Goal: Task Accomplishment & Management: Use online tool/utility

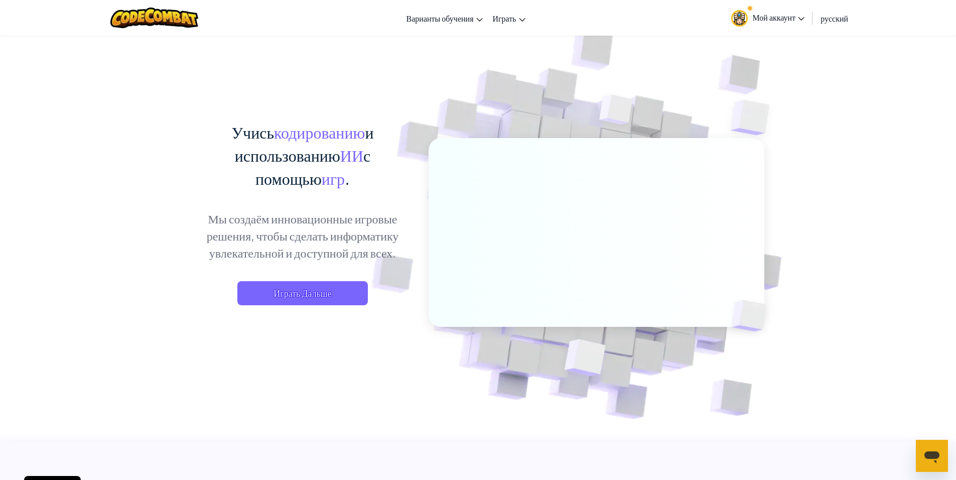
click at [301, 277] on div "Учись кодированию и использованию ИИ с помощью игр . Мы создаём инновационные и…" at bounding box center [302, 222] width 221 height 205
click at [299, 287] on span "Играть Дальше" at bounding box center [302, 293] width 130 height 24
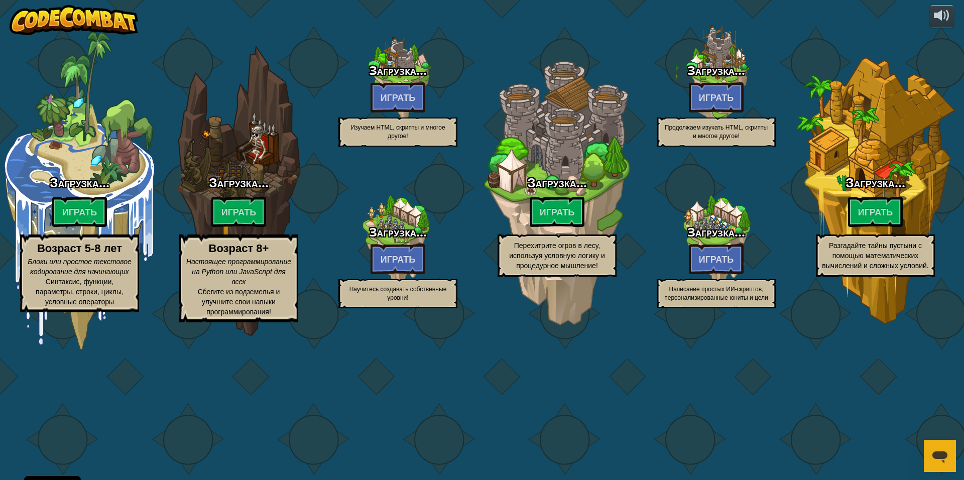
select select "ru"
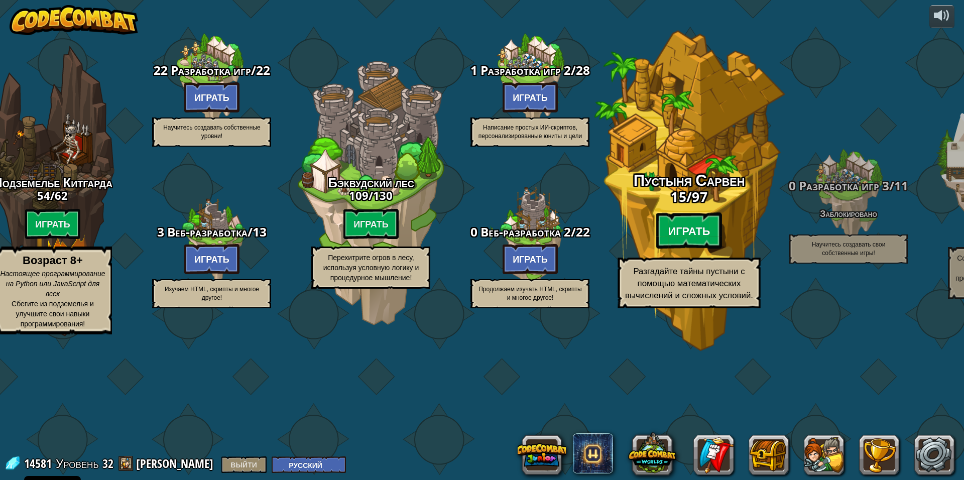
click at [696, 249] on btn "Играть" at bounding box center [689, 231] width 66 height 36
select select "ru"
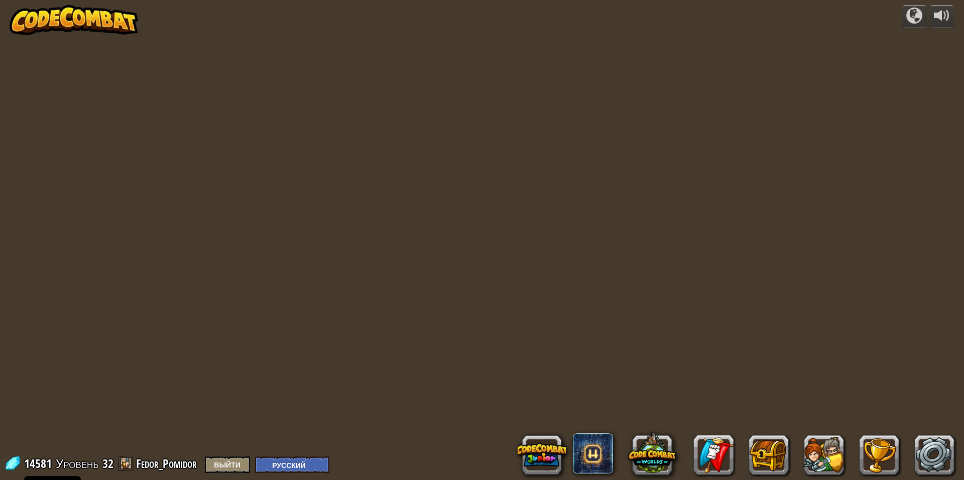
select select "ru"
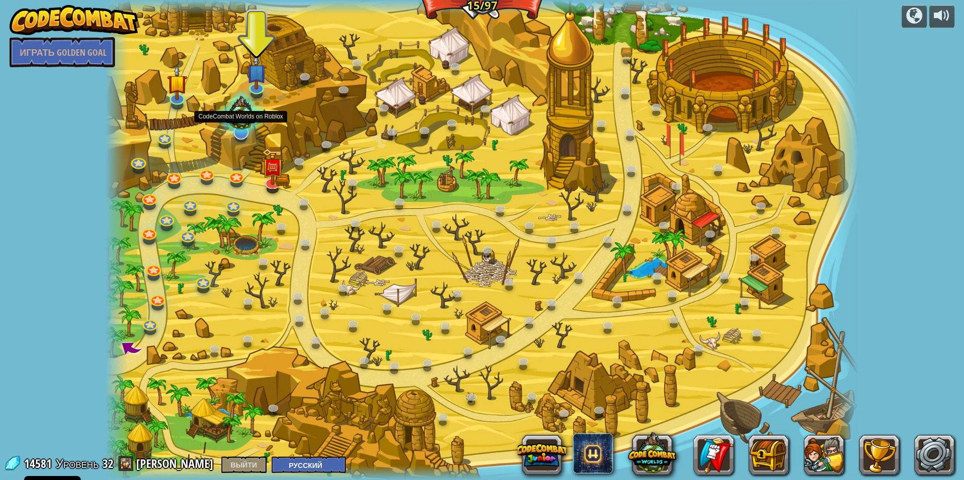
drag, startPoint x: 252, startPoint y: 113, endPoint x: 261, endPoint y: 116, distance: 9.5
click at [261, 116] on div at bounding box center [241, 115] width 54 height 51
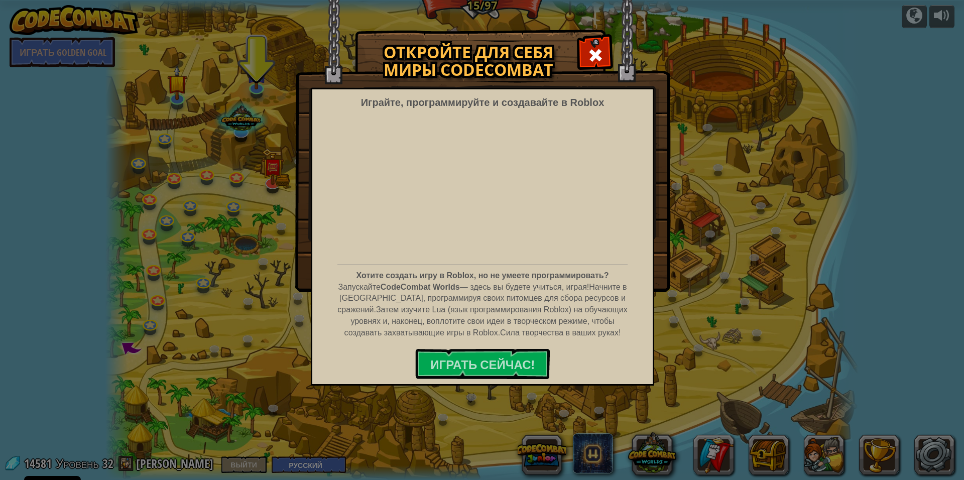
click at [259, 107] on div "Откройте для себя миры CodeCombat Играйте, программируйте и создавайте в Roblox…" at bounding box center [482, 160] width 964 height 261
drag, startPoint x: 597, startPoint y: 48, endPoint x: 573, endPoint y: 35, distance: 27.0
click at [597, 47] on span at bounding box center [595, 55] width 16 height 16
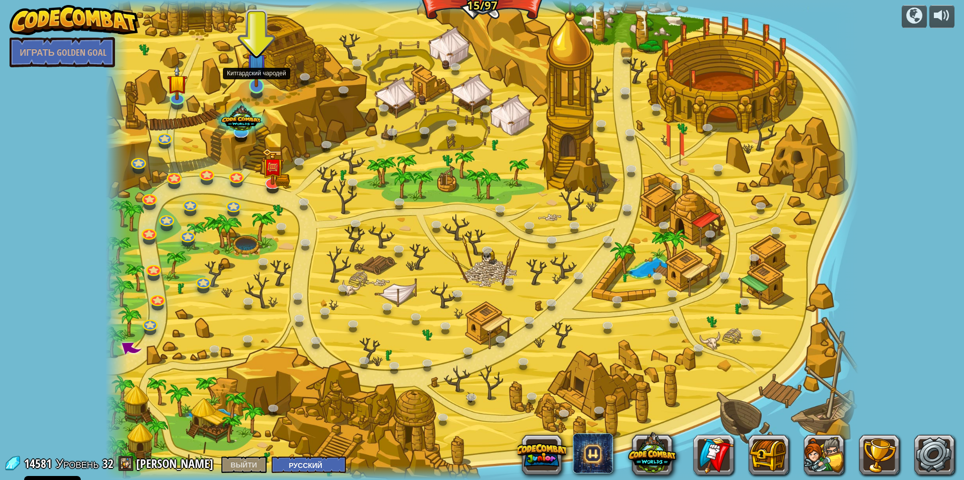
click at [259, 76] on img at bounding box center [256, 63] width 21 height 47
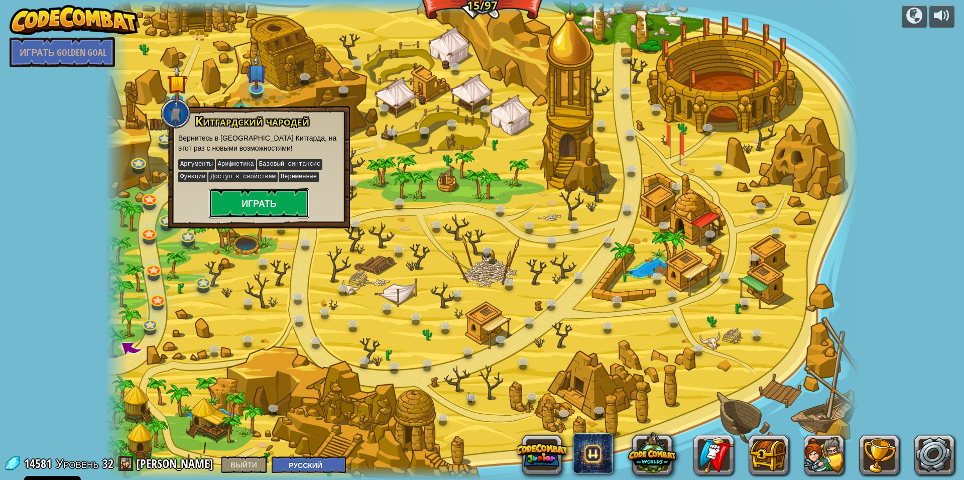
click at [225, 197] on button "Играть" at bounding box center [259, 203] width 100 height 30
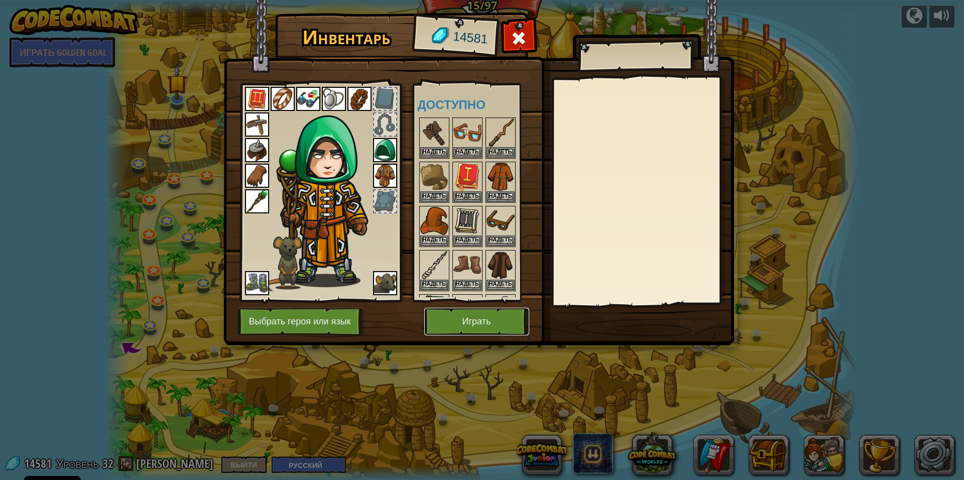
click at [450, 314] on button "Играть" at bounding box center [476, 322] width 105 height 28
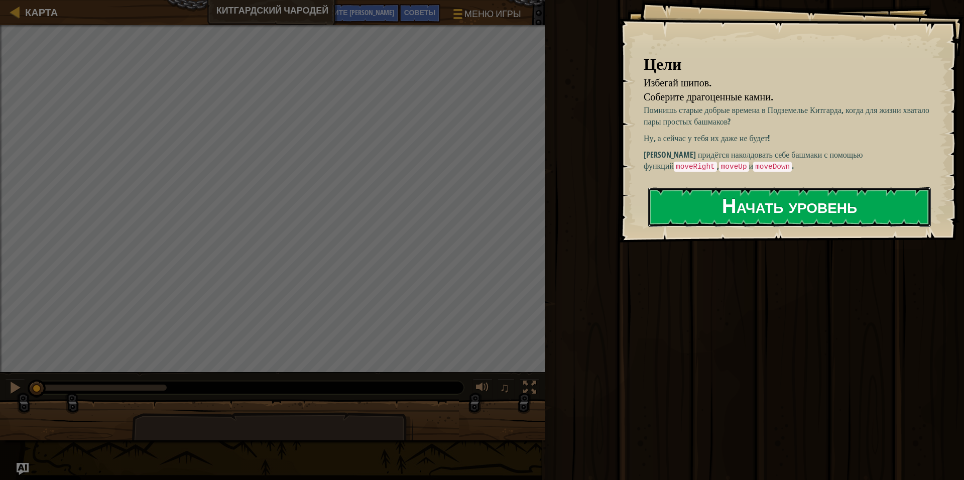
click at [722, 212] on ya-tr-span "Начать уровень" at bounding box center [789, 205] width 135 height 27
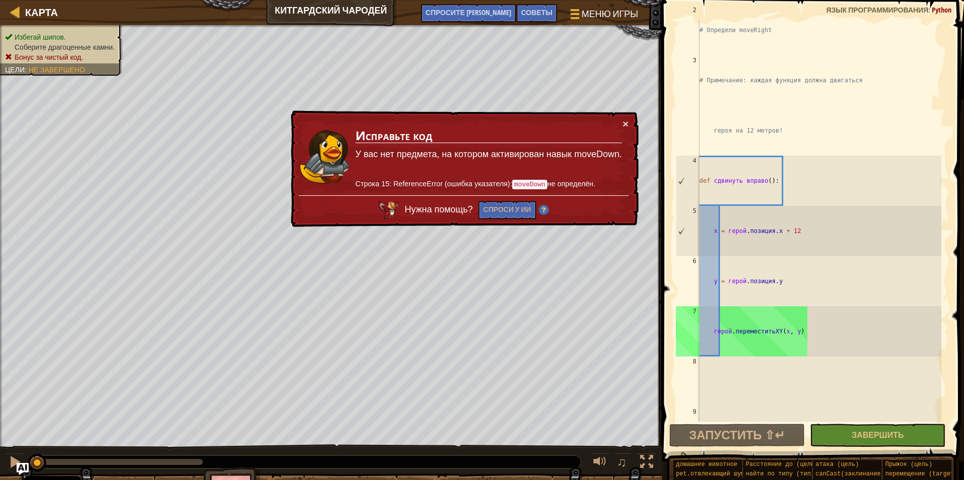
scroll to position [176, 0]
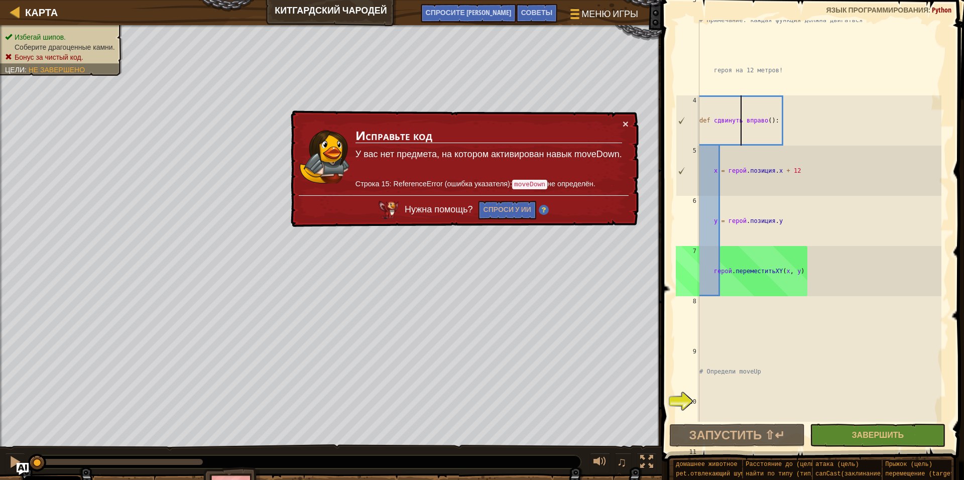
click at [740, 125] on div "# Примечание: каждая функция должна двигаться героя на 12 метров! def сдвинуть …" at bounding box center [819, 271] width 244 height 552
drag, startPoint x: 737, startPoint y: 123, endPoint x: 737, endPoint y: 113, distance: 10.5
click at [731, 113] on div "# Примечание: каждая функция должна двигаться героя на 12 метров! def сдвинуть …" at bounding box center [819, 271] width 244 height 552
click at [791, 122] on div "# Примечание: каждая функция должна двигаться героя на 12 метров! def сдвинуть …" at bounding box center [819, 271] width 244 height 552
click at [751, 116] on div "# Примечание: каждая функция должна двигаться героя на 12 метров! def сдвинуть …" at bounding box center [819, 271] width 244 height 552
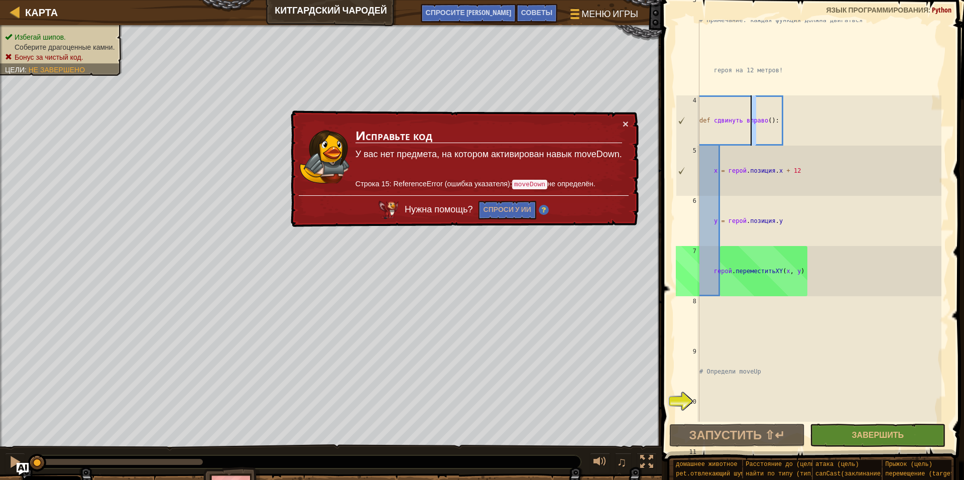
scroll to position [151, 0]
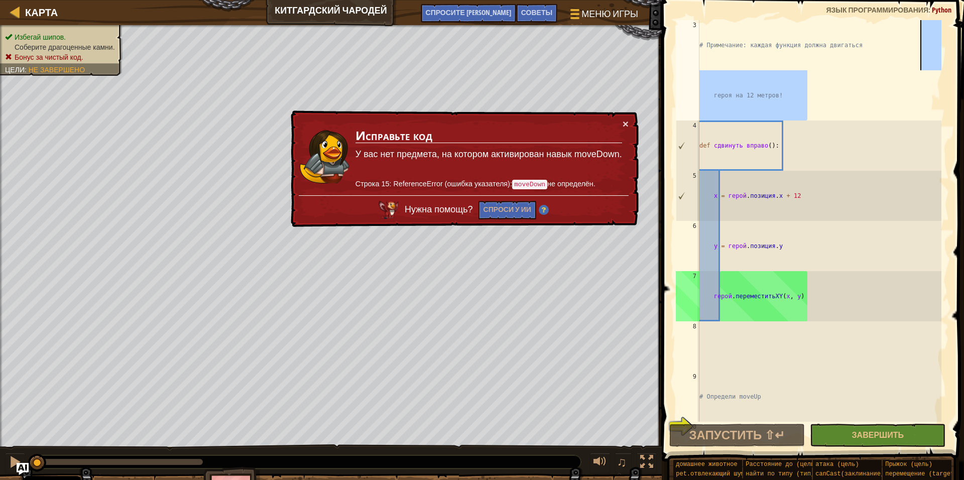
drag, startPoint x: 808, startPoint y: 90, endPoint x: 953, endPoint y: 29, distance: 157.4
click at [953, 29] on div "def moveRight(): 3 4 5 6 7 8 9 10 # Примечание: каждая функция должна двигаться…" at bounding box center [810, 250] width 305 height 491
type textarea "# Примечание: каждая функция должна двигать героя на 12 метров!"
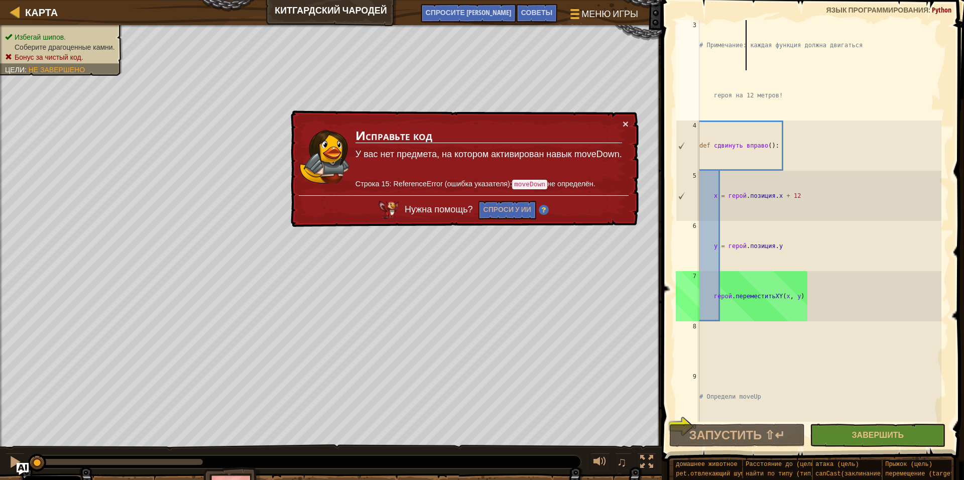
click at [746, 57] on div "# Примечание: каждая функция должна двигаться героя на 12 метров! def сдвинуть …" at bounding box center [819, 296] width 244 height 552
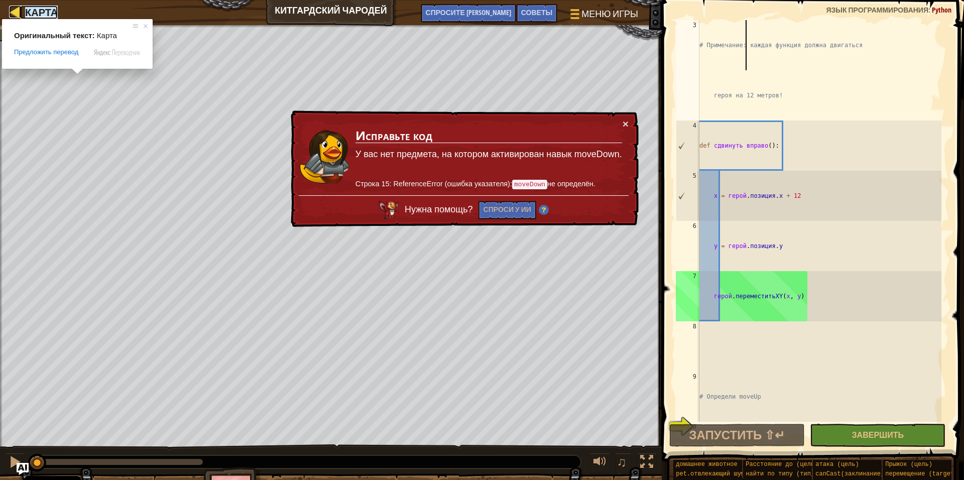
click at [44, 15] on ya-tr-span "Карта" at bounding box center [41, 13] width 33 height 14
select select "ru"
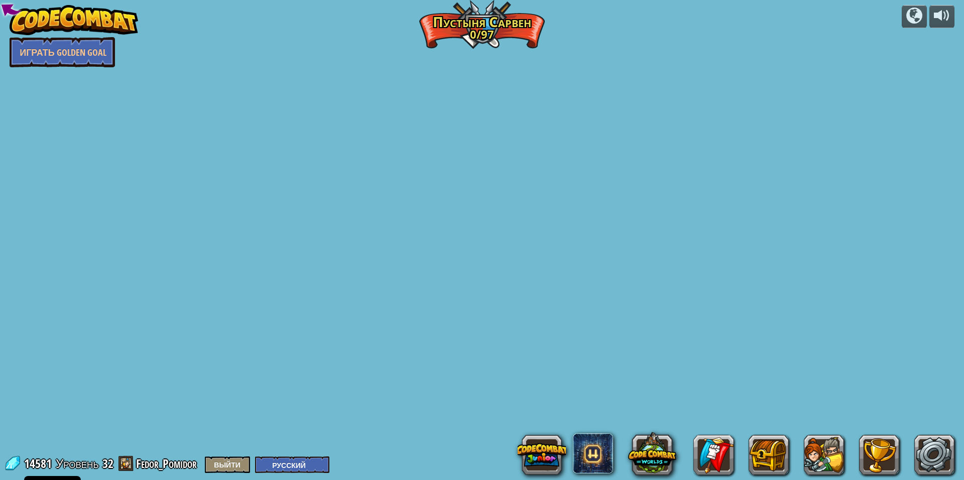
select select "ru"
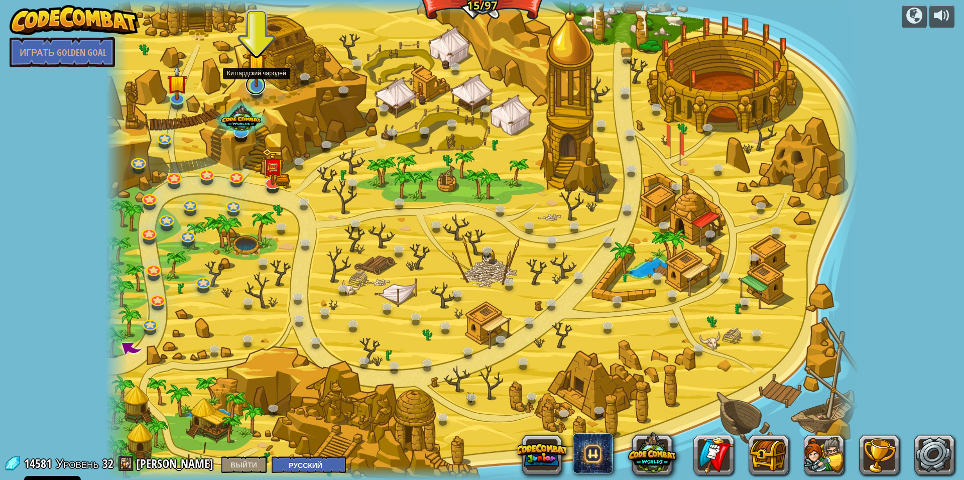
click at [255, 88] on link at bounding box center [255, 85] width 20 height 20
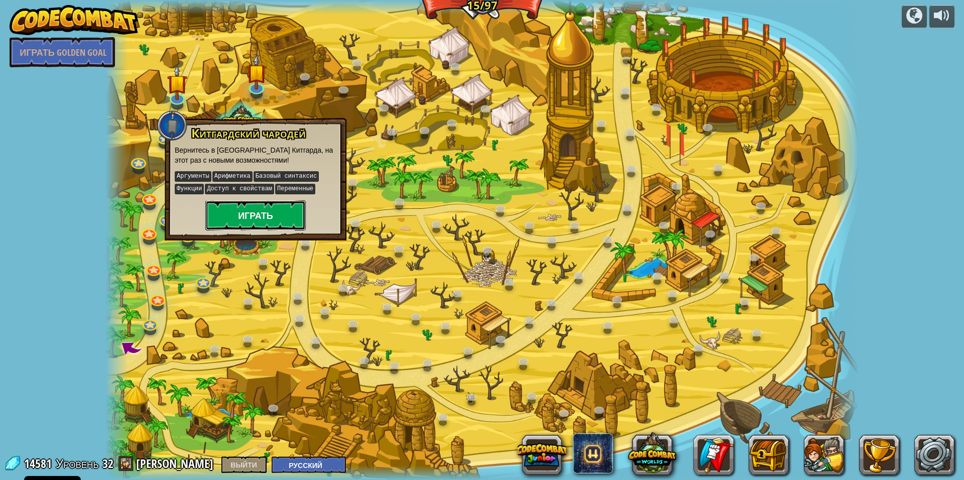
click at [249, 215] on ya-tr-span "Играть" at bounding box center [255, 215] width 35 height 13
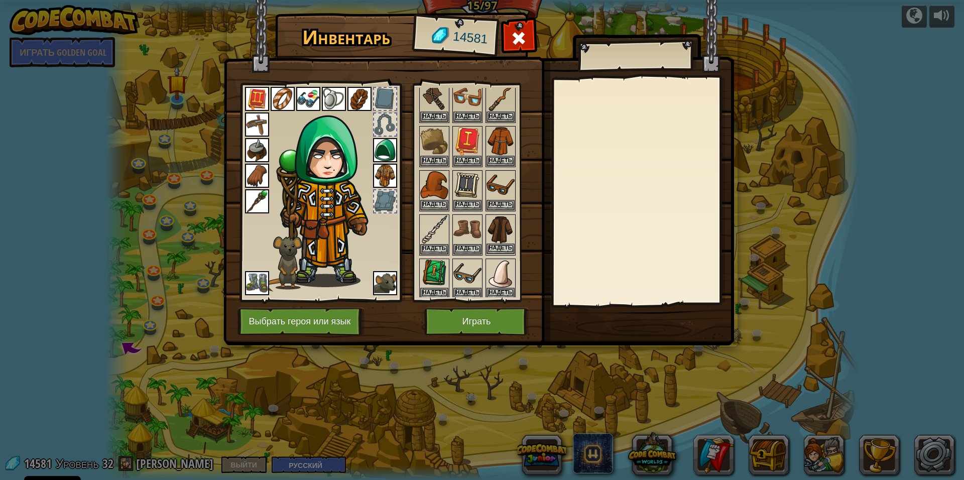
scroll to position [100, 0]
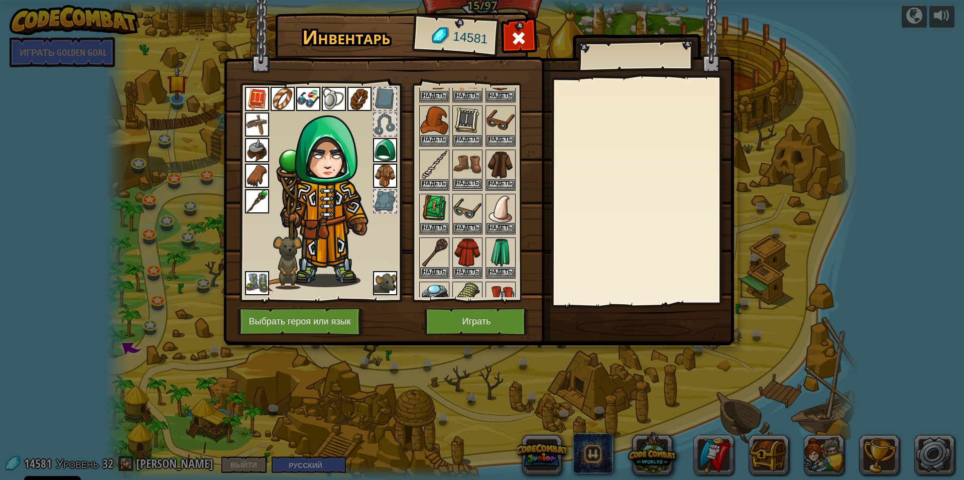
click at [468, 173] on img at bounding box center [467, 165] width 28 height 28
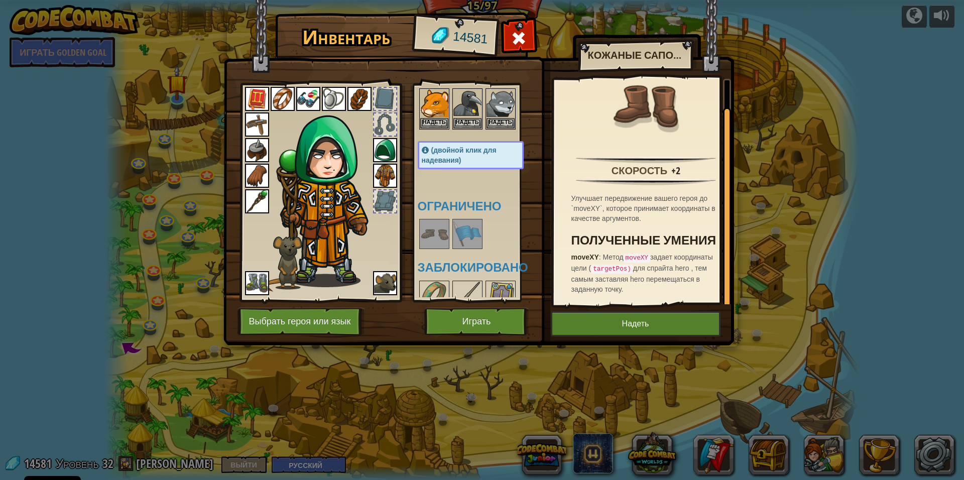
scroll to position [351, 0]
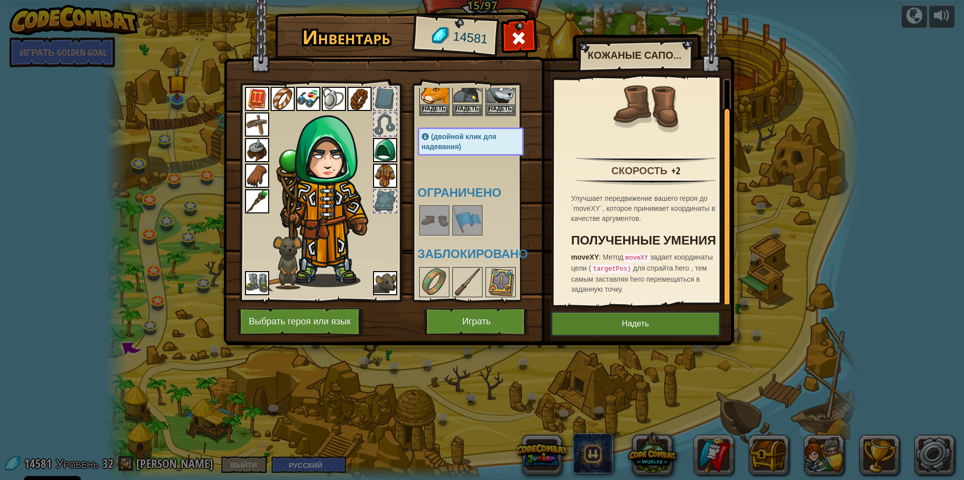
click at [432, 220] on img at bounding box center [434, 220] width 28 height 28
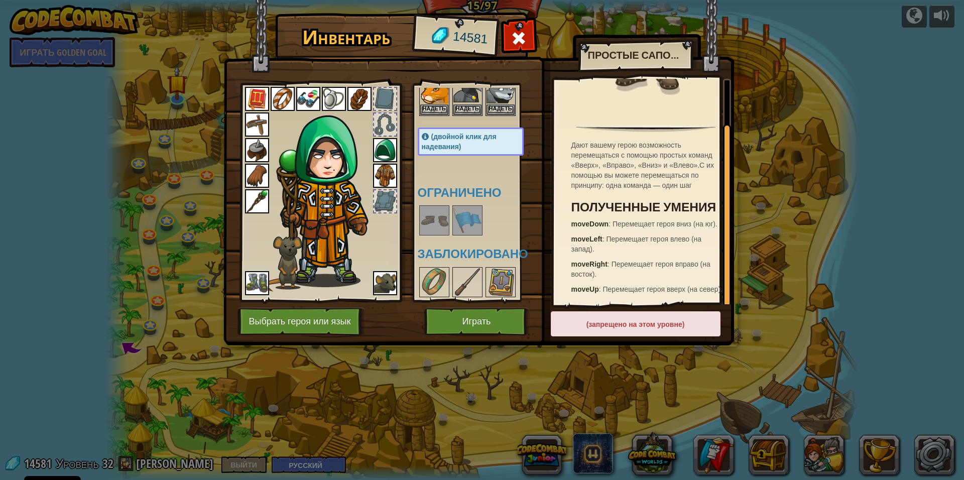
scroll to position [67, 0]
click at [493, 1] on body "Cookie Policy CodeCombat использует постоянные и сеансовые куки. Конфиденциальн…" at bounding box center [482, 0] width 964 height 1
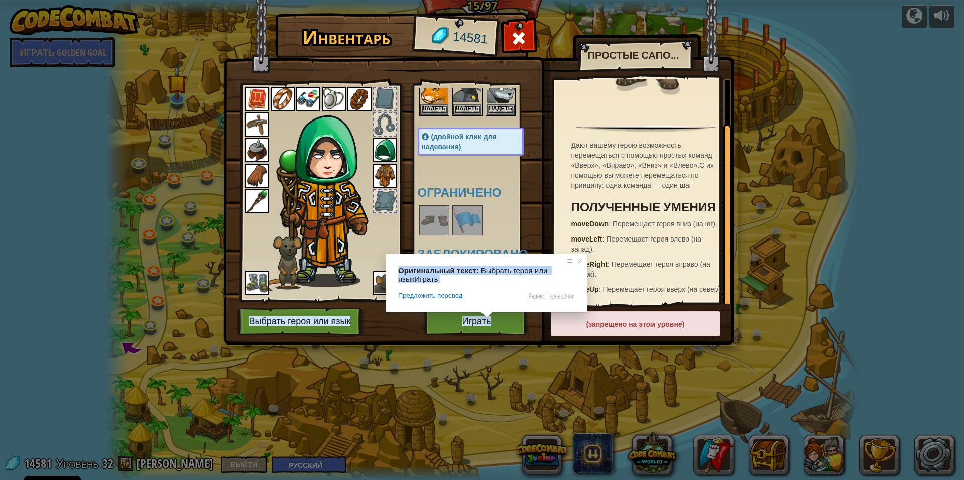
click at [479, 1] on body "Cookie Policy CodeCombat использует постоянные и сеансовые куки. Конфиденциальн…" at bounding box center [482, 0] width 964 height 1
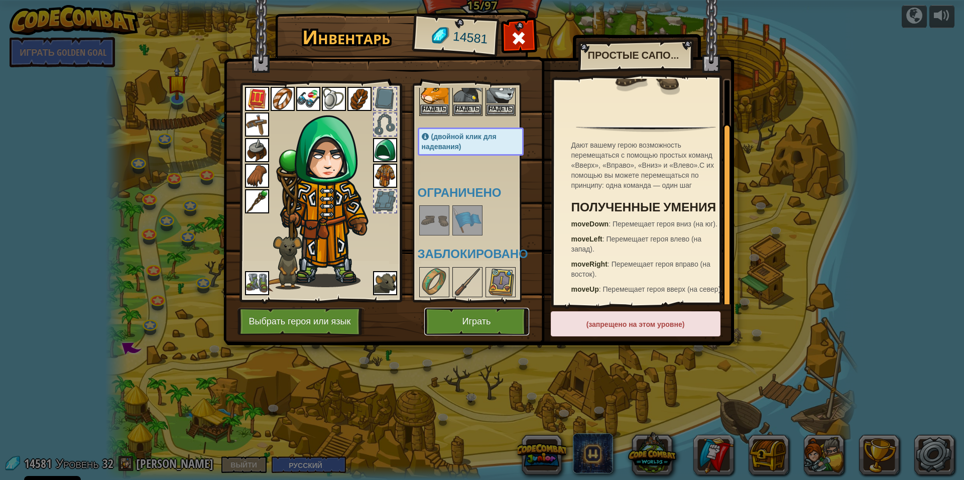
drag, startPoint x: 478, startPoint y: 320, endPoint x: 472, endPoint y: 322, distance: 5.9
click at [472, 322] on ya-tr-span "Играть" at bounding box center [476, 321] width 29 height 10
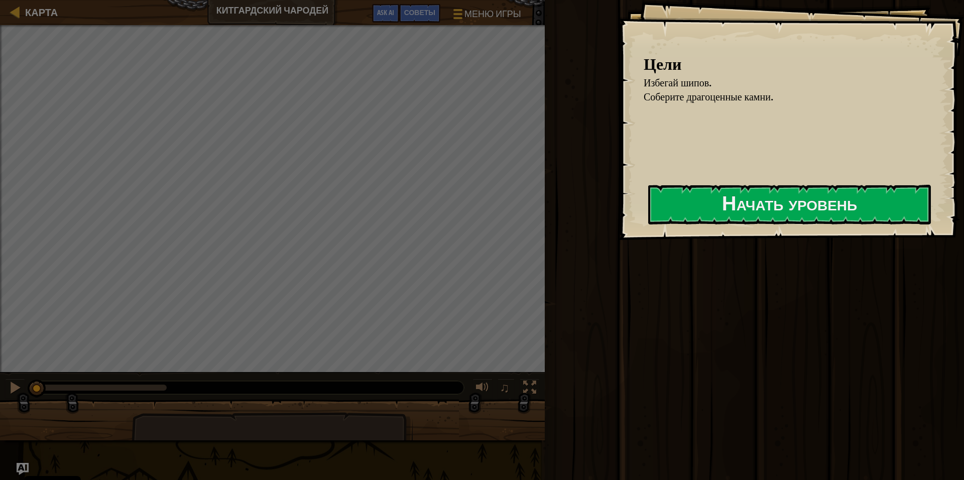
click at [744, 150] on div "Цели Избегай шипов. Соберите драгоценные камни. Начать уровень Ошибка загрузки …" at bounding box center [790, 120] width 345 height 240
click at [725, 191] on button "Начать уровень" at bounding box center [789, 205] width 283 height 40
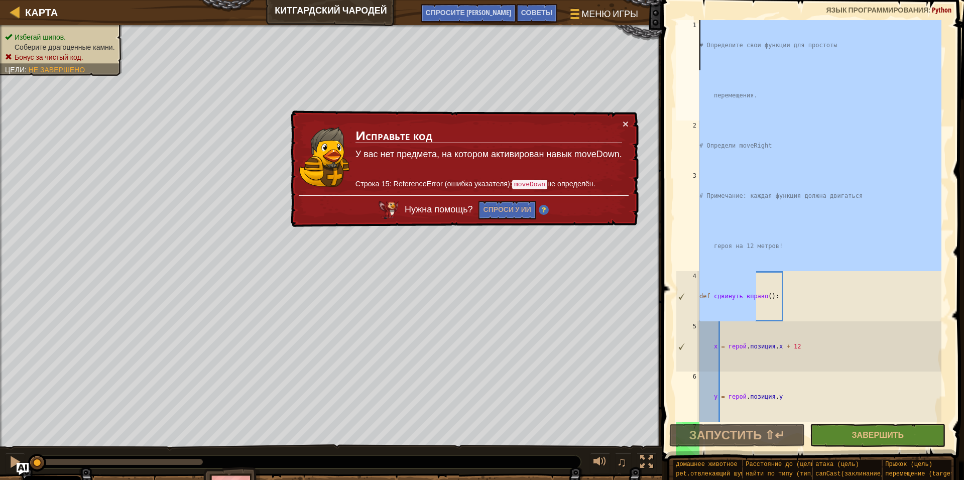
drag, startPoint x: 963, startPoint y: 232, endPoint x: 348, endPoint y: -27, distance: 666.9
click at [348, 0] on html "Cookie Policy CodeCombat использует постоянные и сеансовые куки. Конфиденциальн…" at bounding box center [482, 0] width 964 height 0
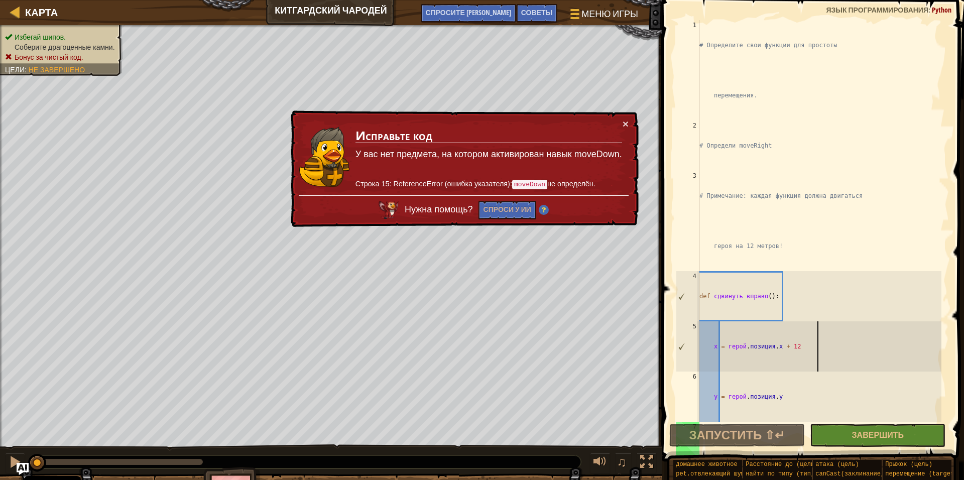
click at [836, 341] on div "# Определите свои функции для простоты перемещения. # Определи moveRight # Прим…" at bounding box center [819, 296] width 244 height 552
type textarea "x = hero.pos.x + 12"
click at [588, 15] on ya-tr-span "Меню игры" at bounding box center [609, 13] width 59 height 13
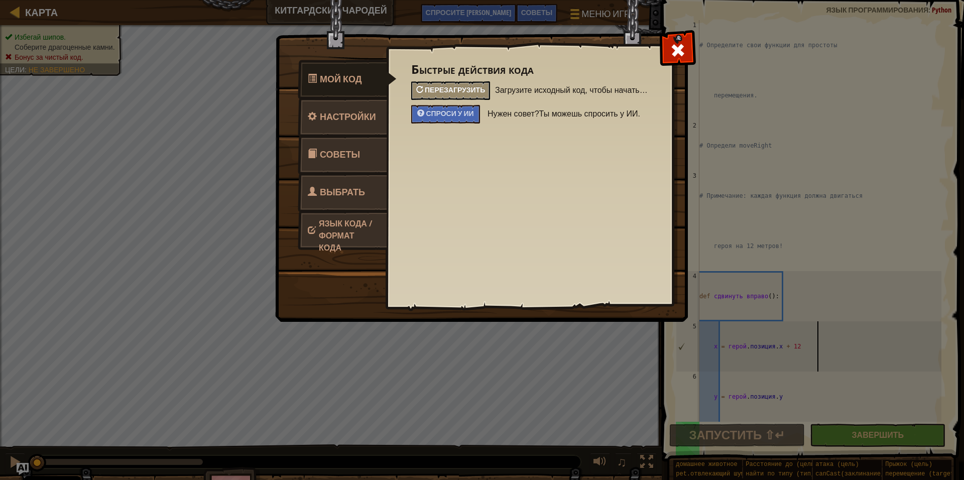
click at [447, 93] on ya-tr-span "Перезагрузить" at bounding box center [455, 90] width 60 height 10
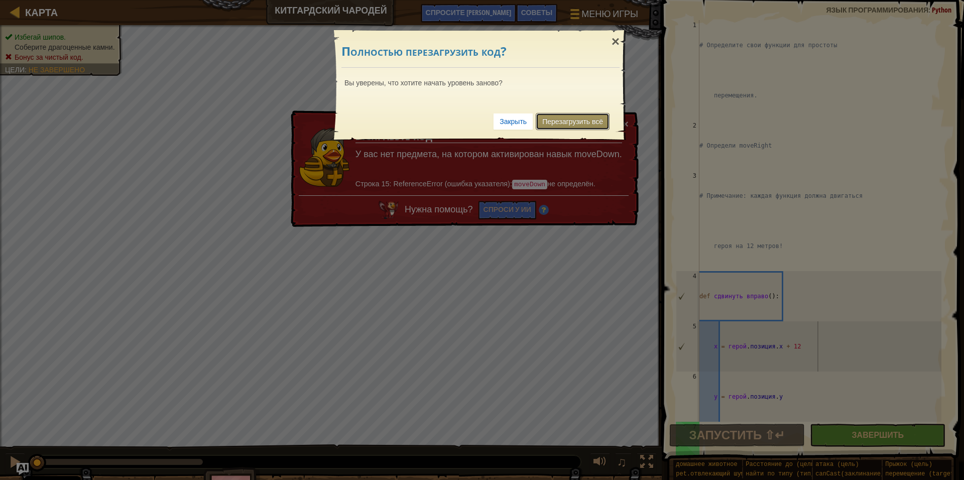
click at [579, 129] on link "Перезагрузить всё" at bounding box center [573, 121] width 74 height 17
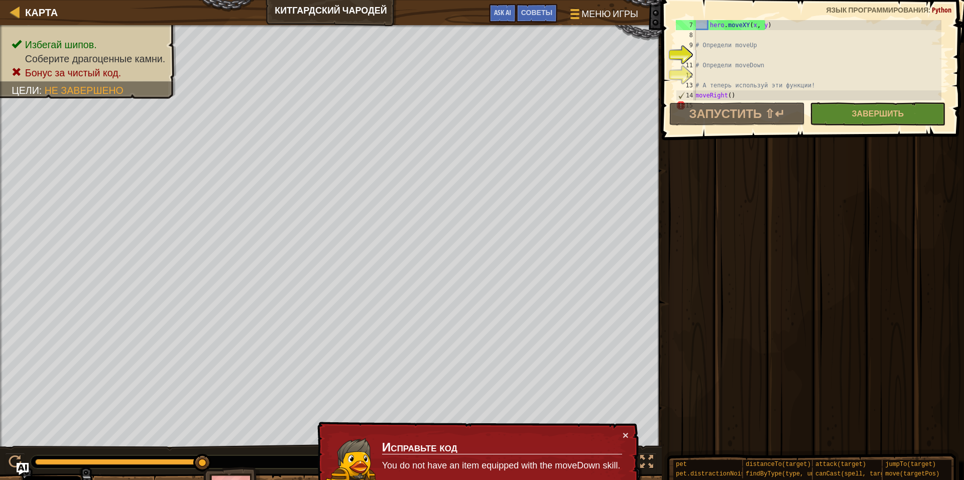
scroll to position [60, 0]
click at [623, 435] on ya-tr-span "×" at bounding box center [625, 436] width 6 height 12
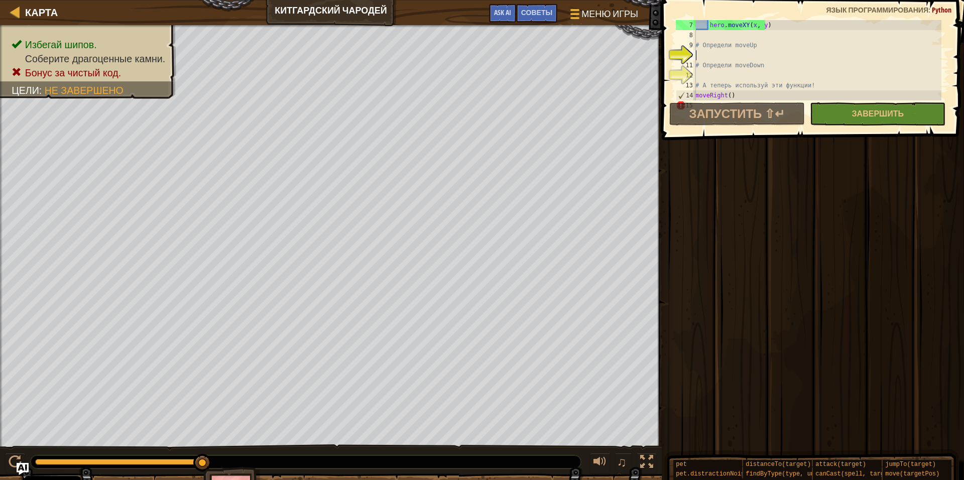
click at [641, 462] on div at bounding box center [646, 461] width 13 height 13
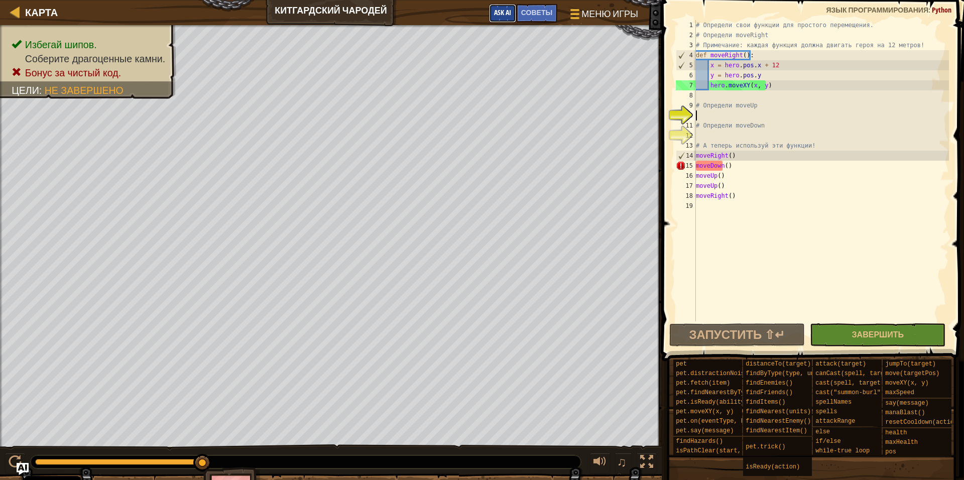
click at [498, 8] on button "Ask AI" at bounding box center [502, 13] width 27 height 19
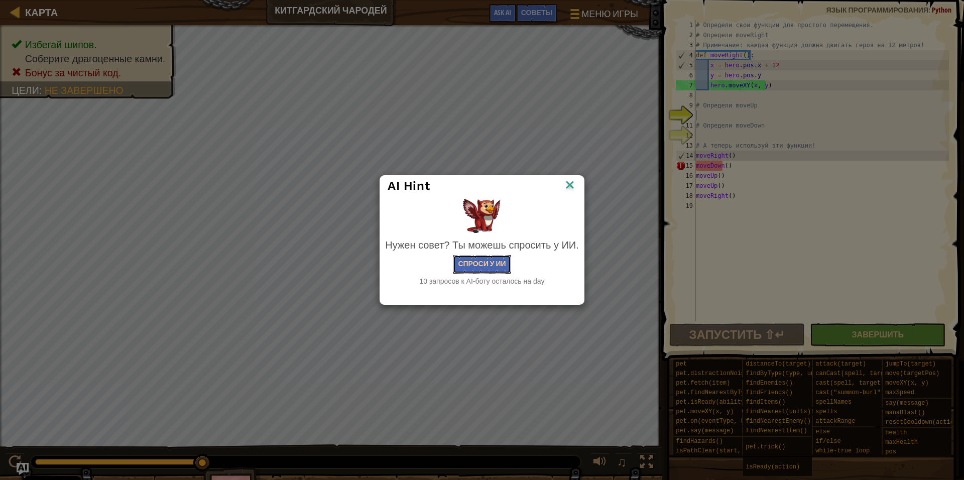
click at [491, 271] on button "Спроси у ИИ" at bounding box center [482, 264] width 58 height 19
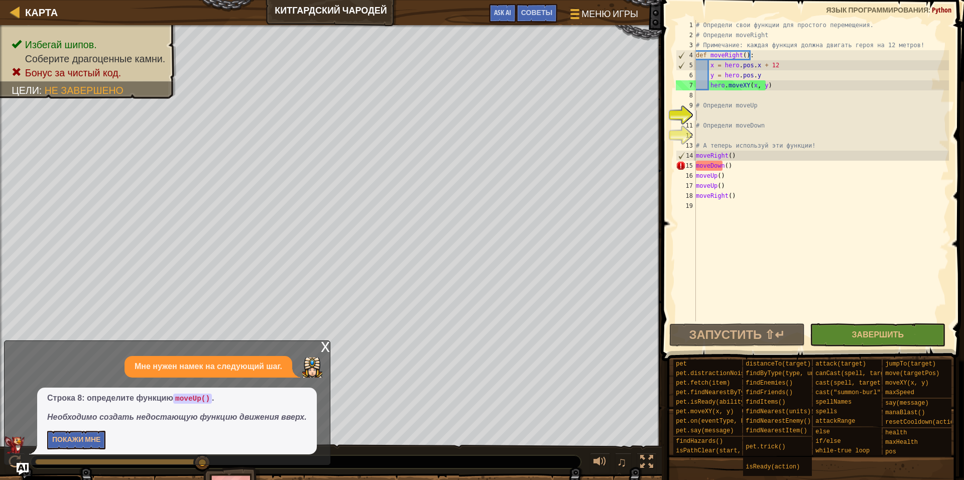
click at [62, 449] on div "Строка 8: определите функцию moveUp() . Необходимо создать недостающую функцию …" at bounding box center [177, 420] width 280 height 67
click at [63, 442] on button "Покажи мне" at bounding box center [76, 440] width 58 height 19
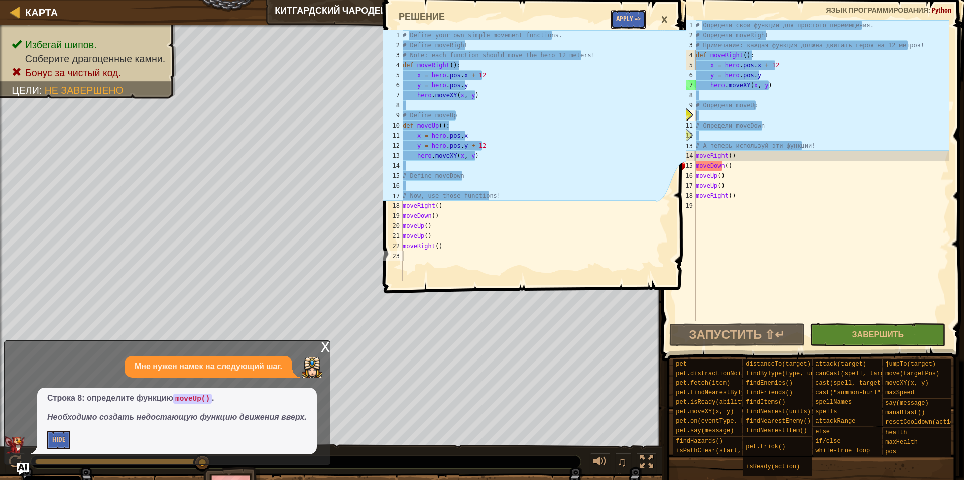
click at [623, 23] on button "Apply =>" at bounding box center [628, 19] width 35 height 19
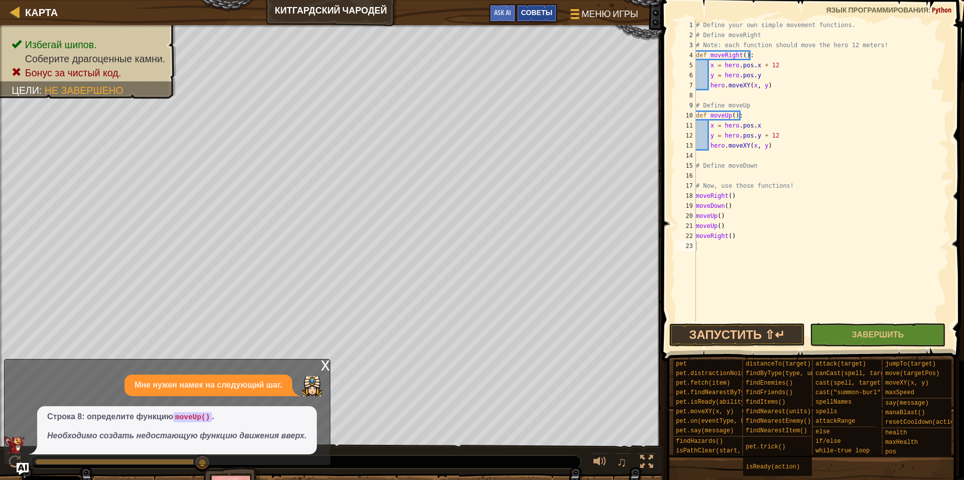
click at [549, 10] on ya-tr-span "Советы" at bounding box center [536, 13] width 31 height 10
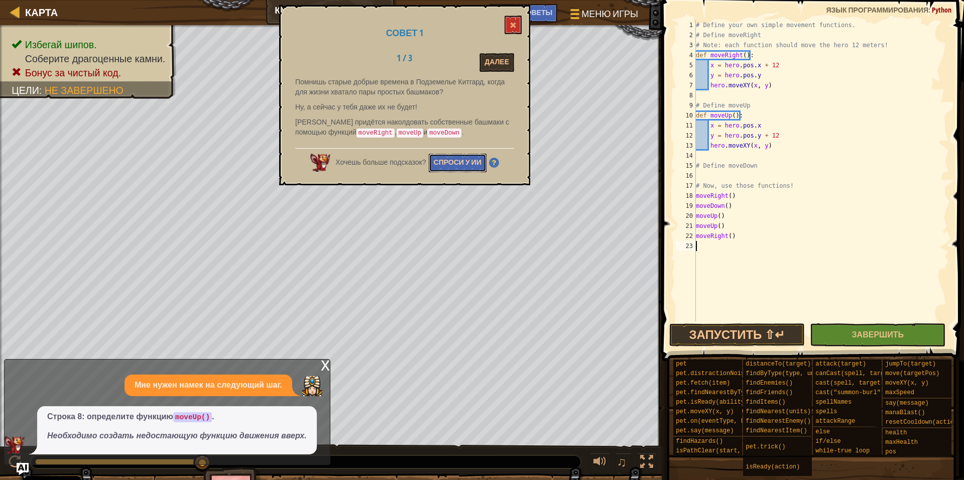
click at [472, 160] on button "Спроси у ИИ" at bounding box center [458, 163] width 58 height 19
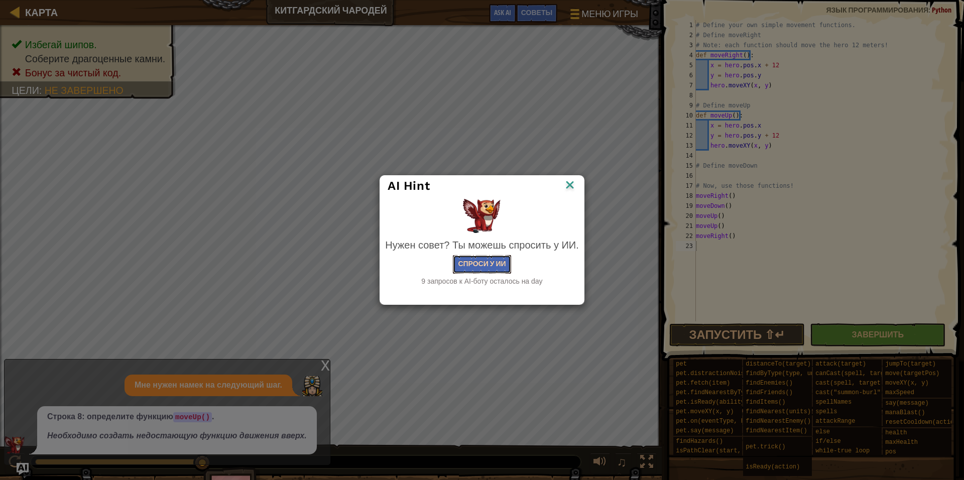
click at [464, 265] on button "Спроси у ИИ" at bounding box center [482, 264] width 58 height 19
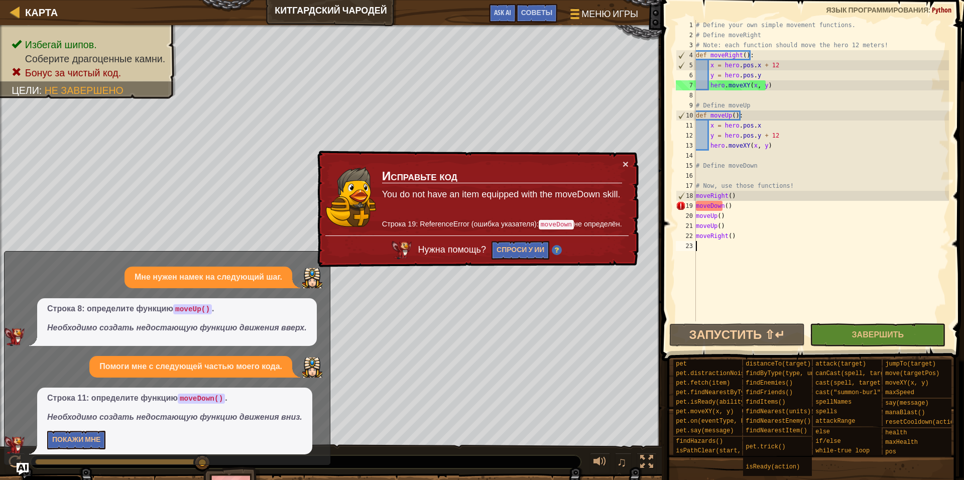
click at [54, 453] on div "Строка 11: определите функцию moveDown() . Необходимо создать недостающую функц…" at bounding box center [174, 420] width 275 height 67
click at [64, 446] on button "Покажи мне" at bounding box center [76, 440] width 58 height 19
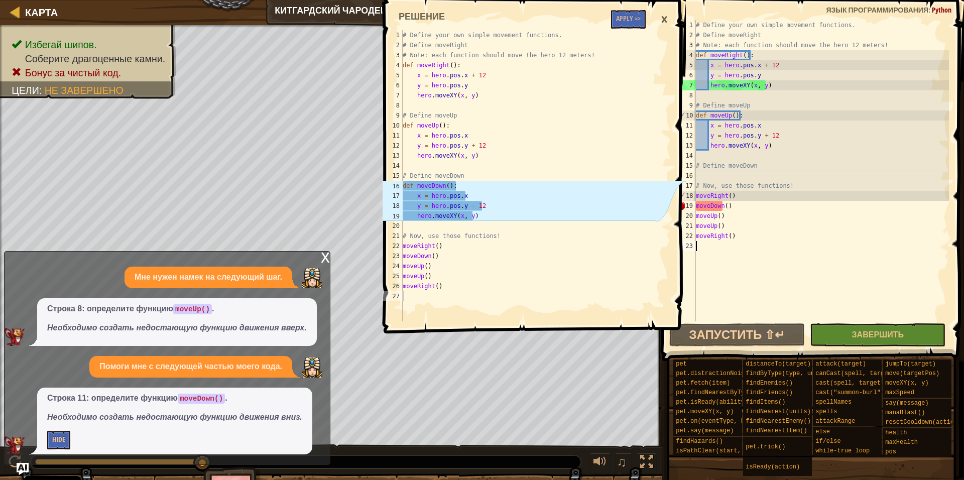
click at [614, 29] on span at bounding box center [535, 152] width 310 height 363
click at [617, 23] on button "Apply =>" at bounding box center [628, 19] width 35 height 19
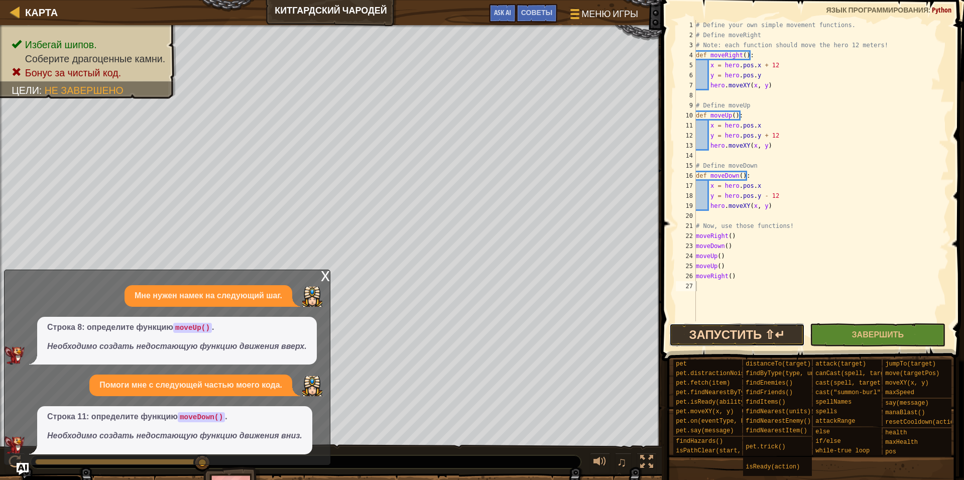
click at [805, 342] on button "Запустить ⇧↵" at bounding box center [737, 334] width 136 height 23
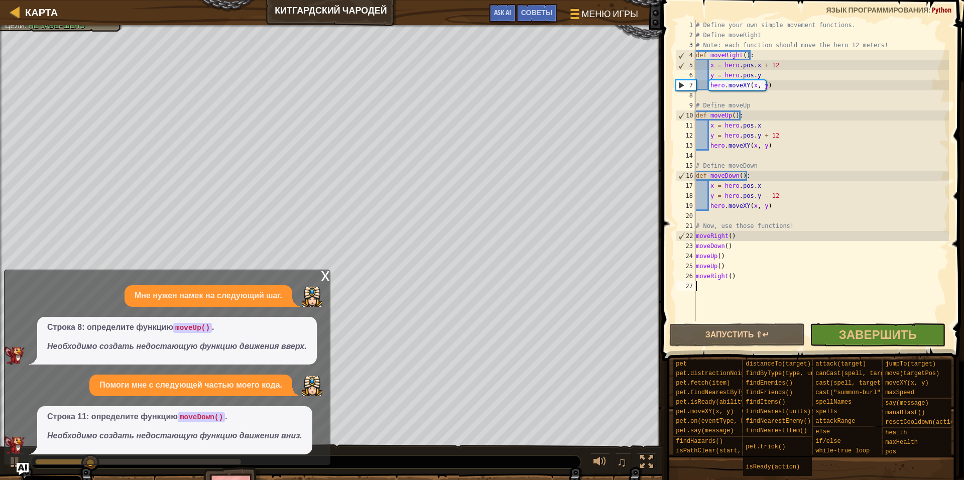
click at [323, 275] on div "x" at bounding box center [325, 275] width 9 height 10
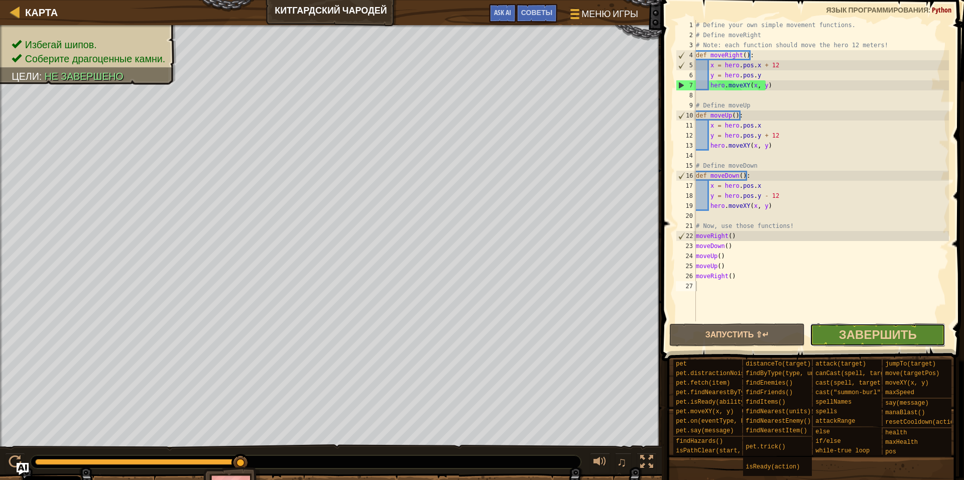
click at [940, 325] on button "Завершить" at bounding box center [878, 334] width 136 height 23
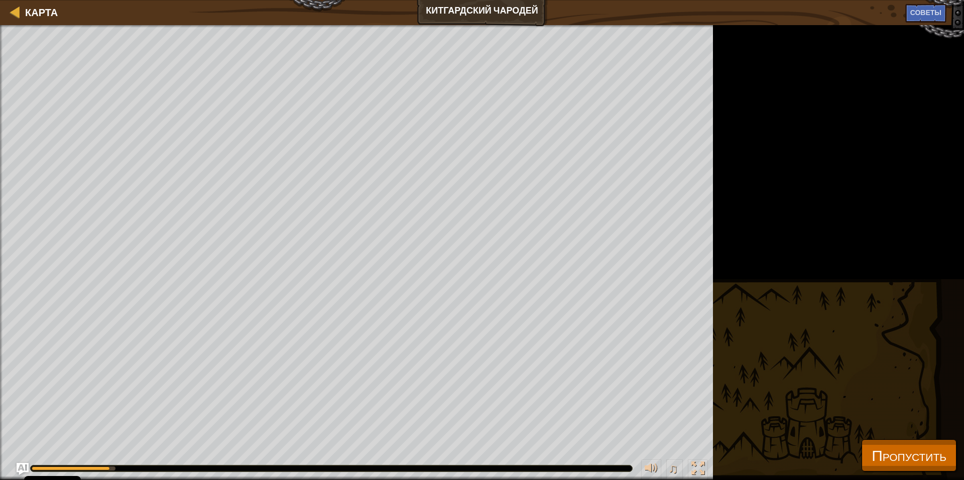
click at [582, 165] on div "Избегай шипов. Соберите драгоценные камни. Цели : Не завершено ♫ Пендер 343 x: …" at bounding box center [482, 252] width 964 height 455
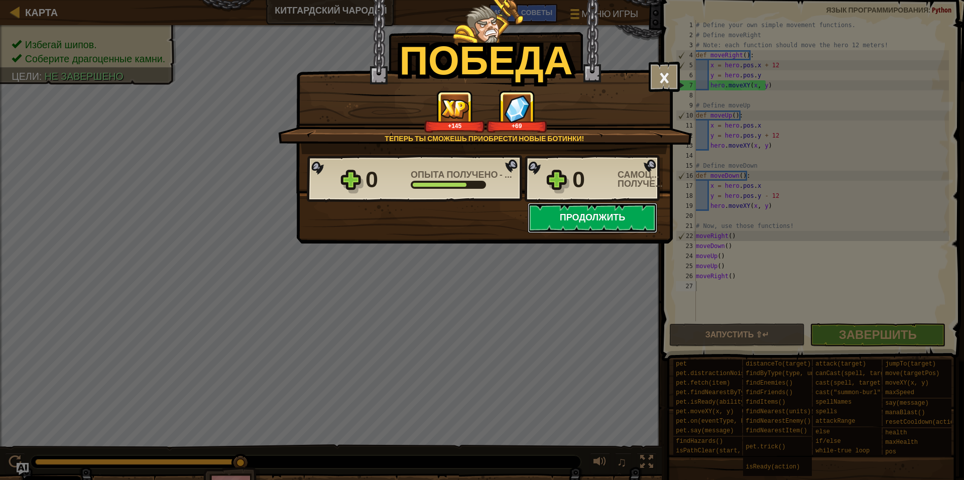
click at [553, 214] on button "Продолжить" at bounding box center [591, 218] width 129 height 30
select select "ru"
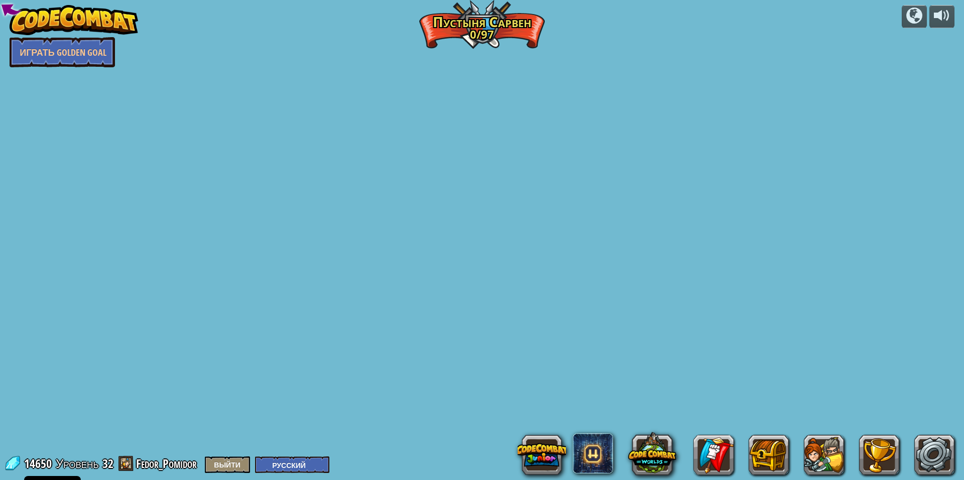
select select "ru"
